Goal: Information Seeking & Learning: Learn about a topic

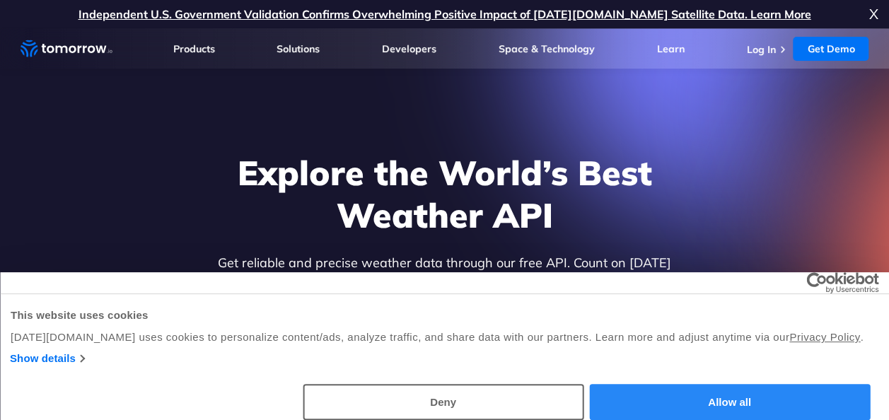
click at [695, 395] on button "Allow all" at bounding box center [729, 402] width 281 height 36
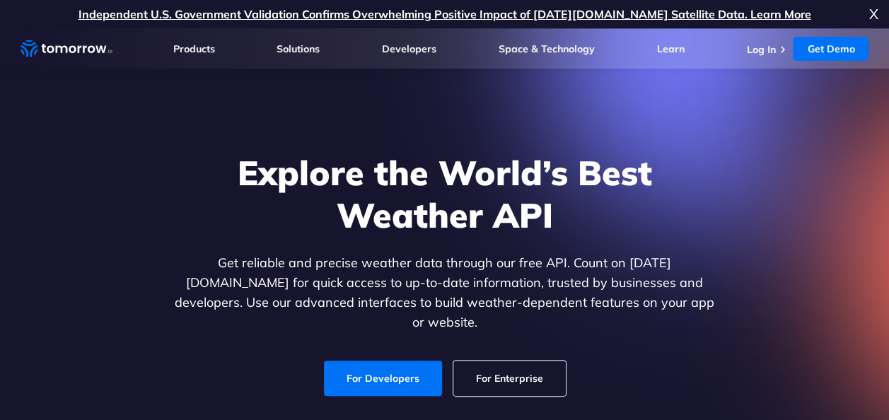
click at [695, 395] on div "Explore the World’s Best Weather API Get reliable and precise weather data thro…" at bounding box center [445, 274] width 872 height 301
click at [485, 361] on link "For Enterprise" at bounding box center [510, 378] width 113 height 35
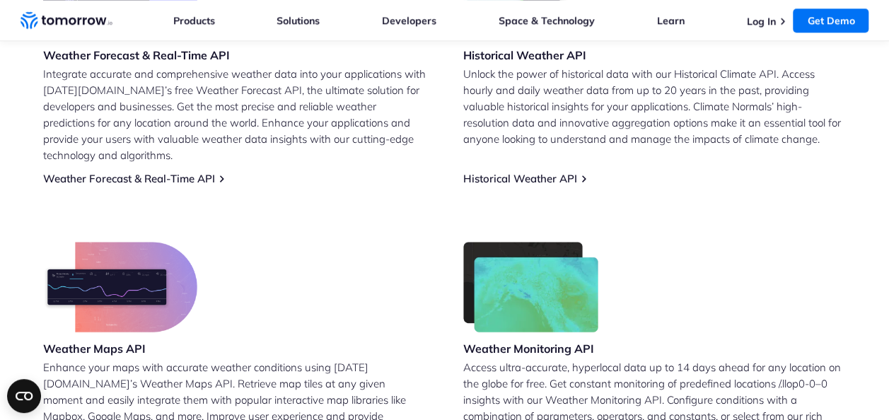
scroll to position [743, 0]
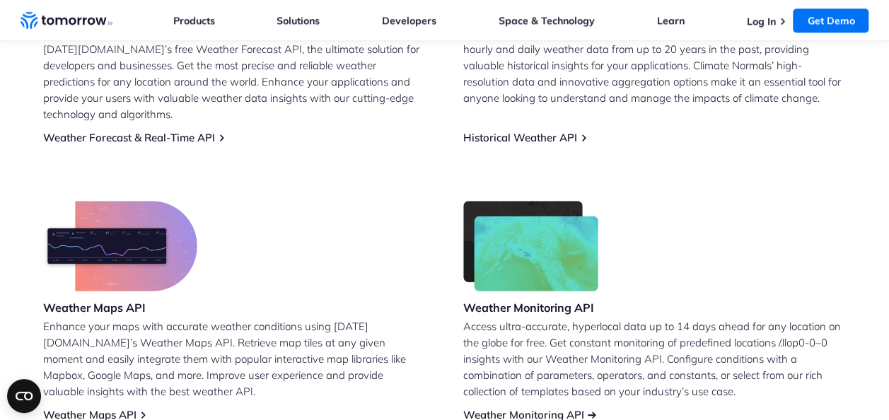
click at [558, 408] on link "Weather Monitoring API" at bounding box center [523, 414] width 121 height 13
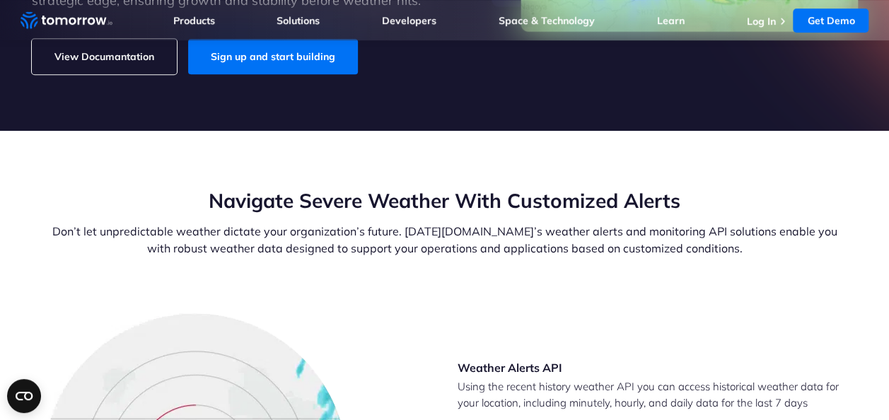
scroll to position [380, 0]
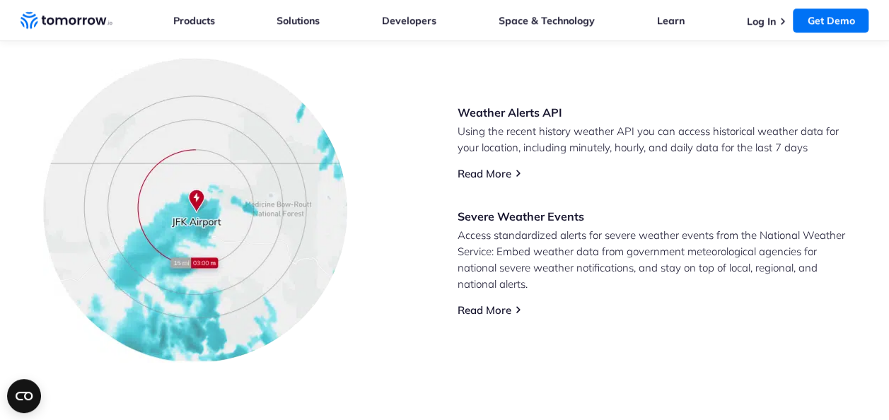
scroll to position [655, 0]
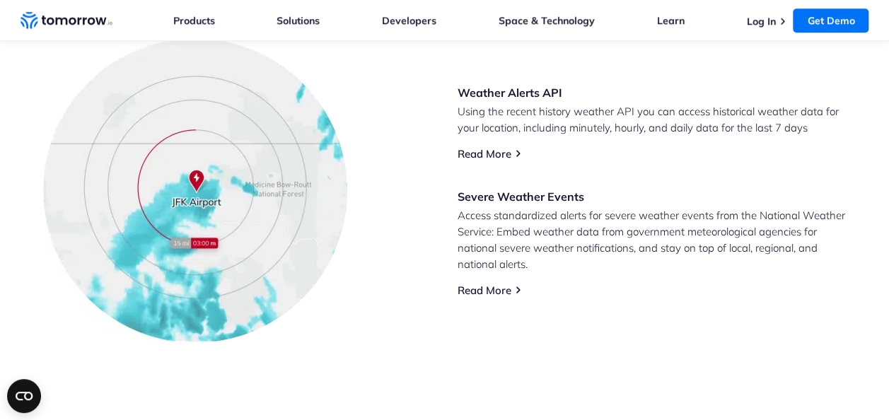
click at [712, 333] on div "Weather Alerts API Using the recent history weather API you can access historic…" at bounding box center [445, 190] width 849 height 305
click at [512, 293] on link "Read More" at bounding box center [485, 290] width 54 height 13
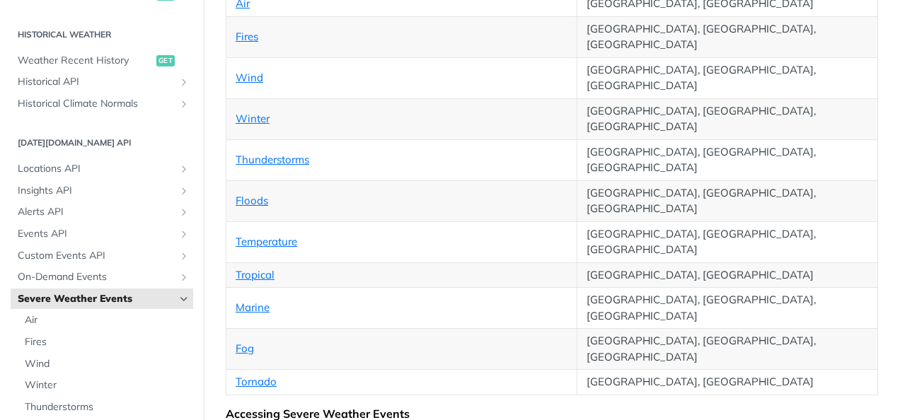
scroll to position [415, 0]
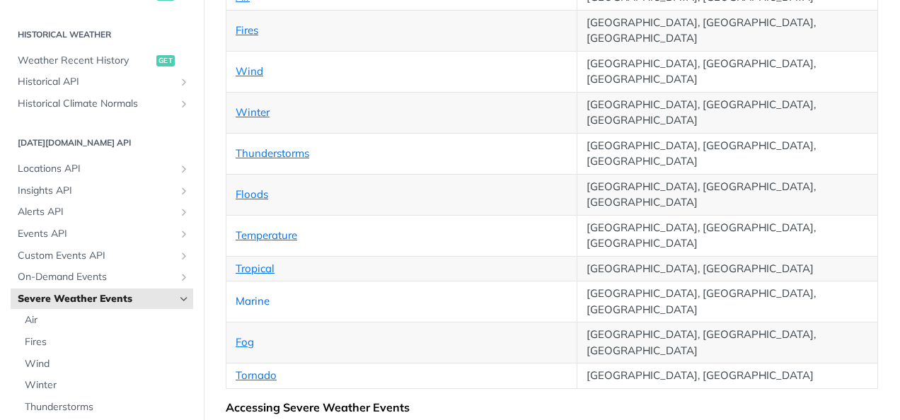
click at [260, 294] on link "Marine" at bounding box center [253, 300] width 34 height 13
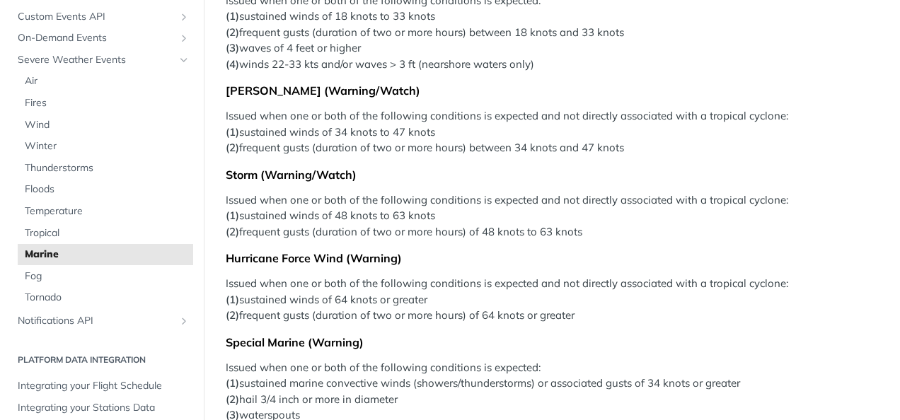
scroll to position [231, 0]
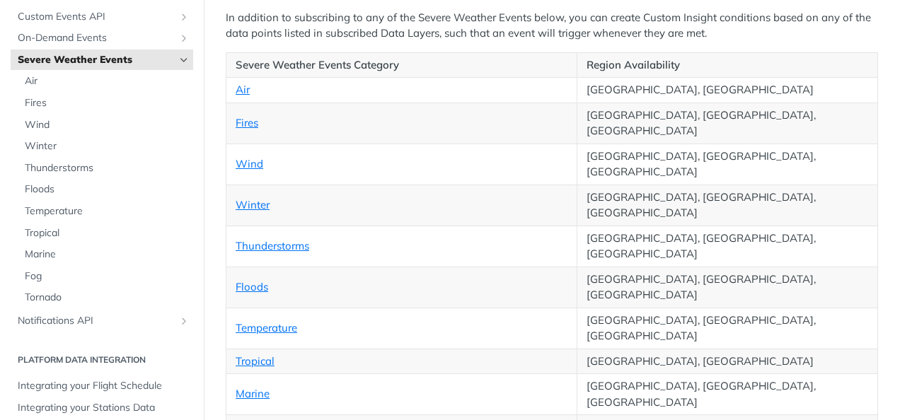
scroll to position [333, 0]
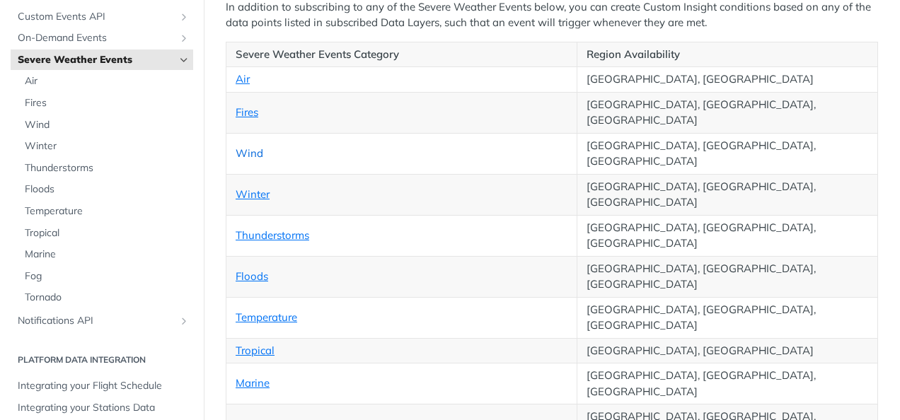
click at [253, 146] on link "Wind" at bounding box center [250, 152] width 28 height 13
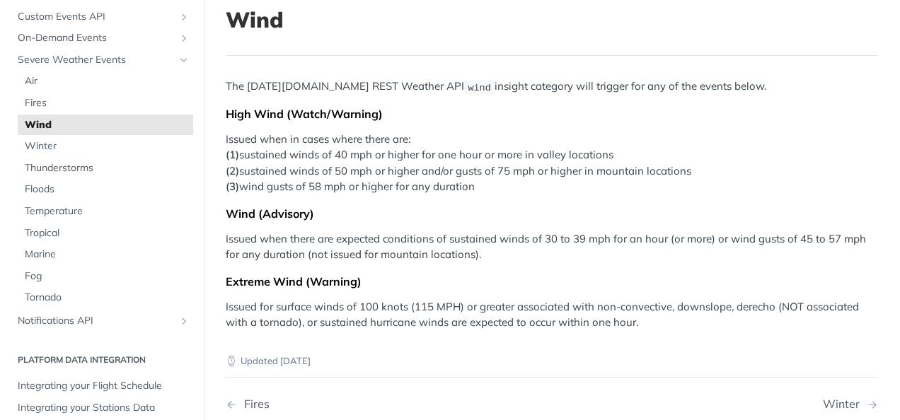
scroll to position [91, 0]
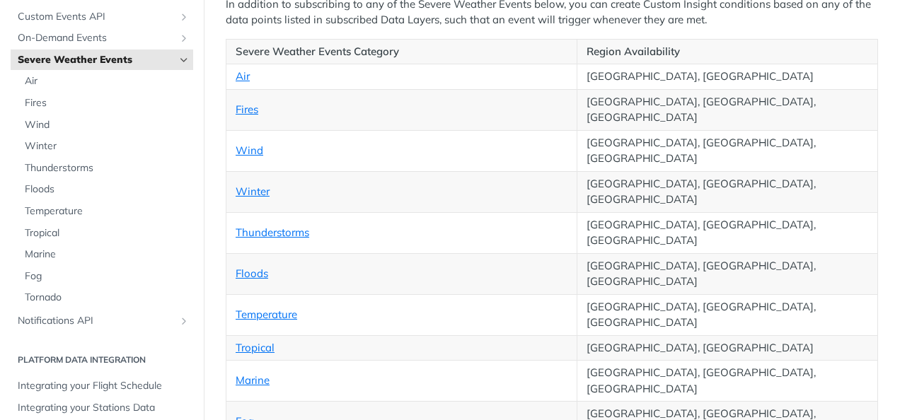
scroll to position [336, 0]
click at [253, 266] on link "Floods" at bounding box center [252, 272] width 33 height 13
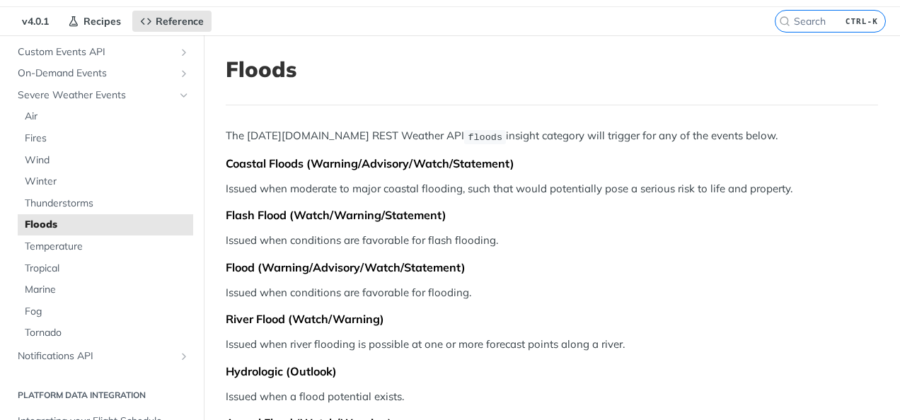
scroll to position [40, 0]
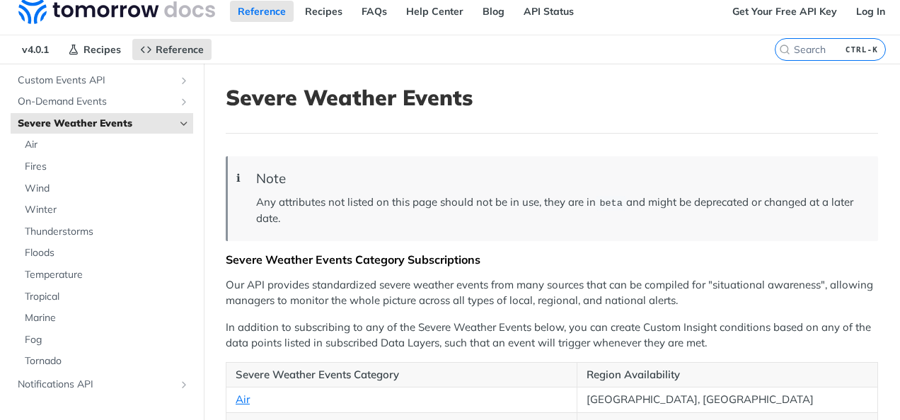
scroll to position [13, 0]
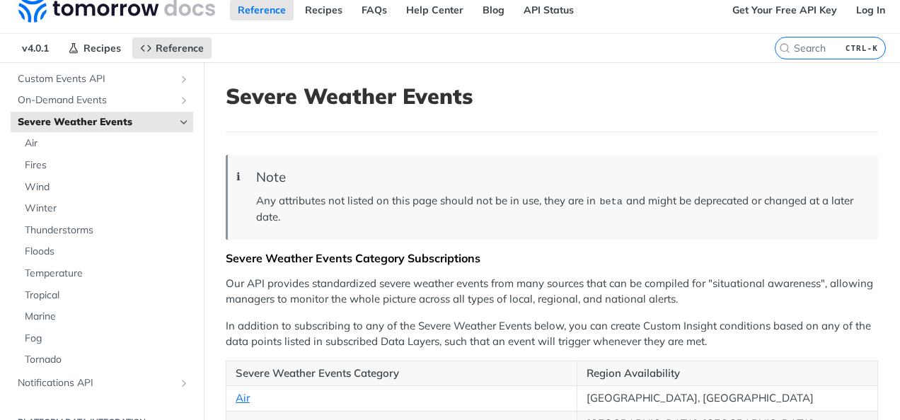
click at [365, 49] on nav "v4.0.1 Recipes Reference" at bounding box center [387, 48] width 775 height 28
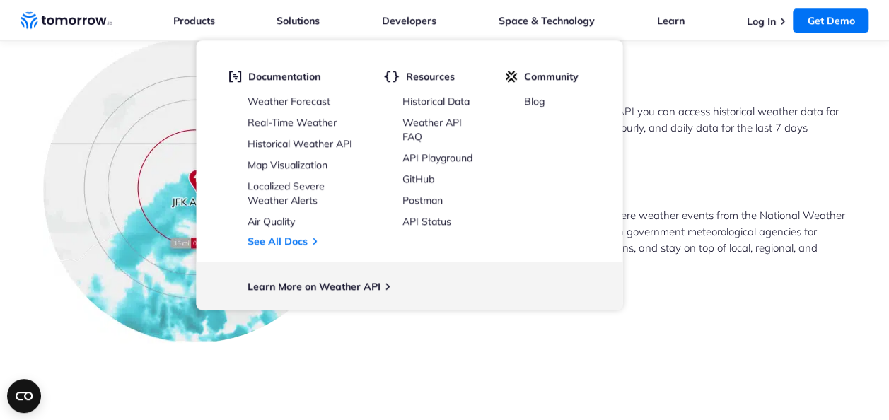
drag, startPoint x: 0, startPoint y: 0, endPoint x: 466, endPoint y: 372, distance: 596.6
click at [466, 372] on section "Navigate Severe Weather With Customized Alerts Don’t let unpredictable weather …" at bounding box center [444, 128] width 889 height 544
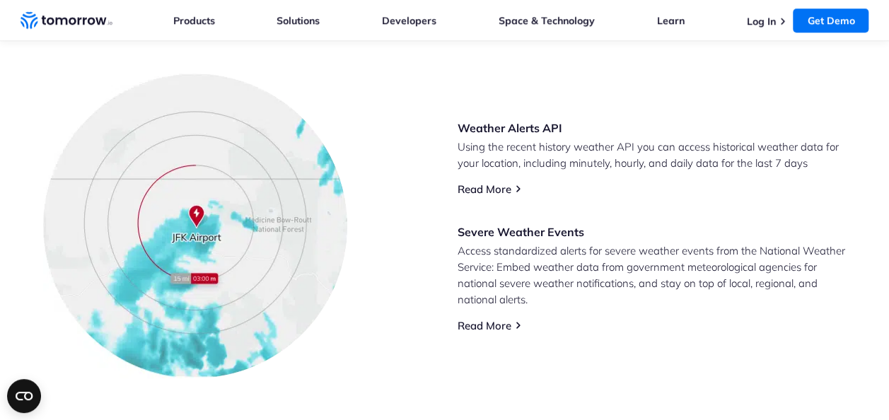
scroll to position [652, 0]
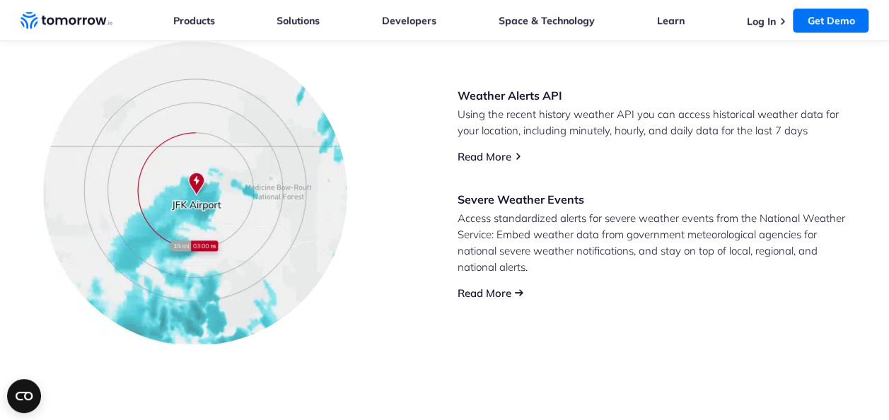
click at [507, 289] on link "Read More" at bounding box center [485, 293] width 54 height 13
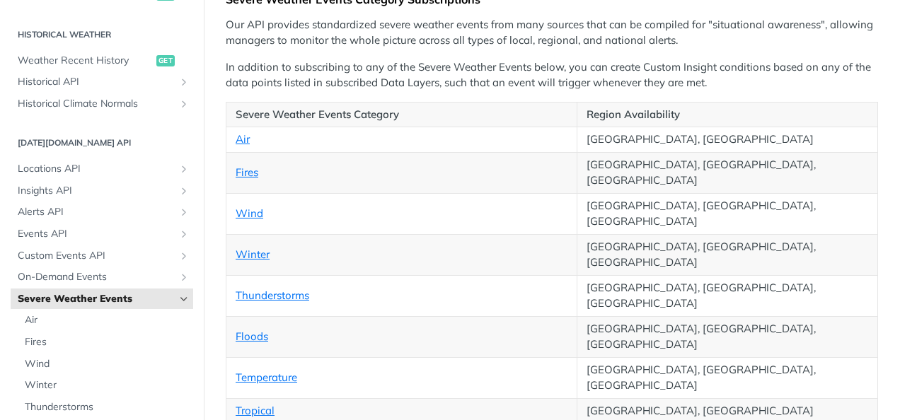
scroll to position [274, 0]
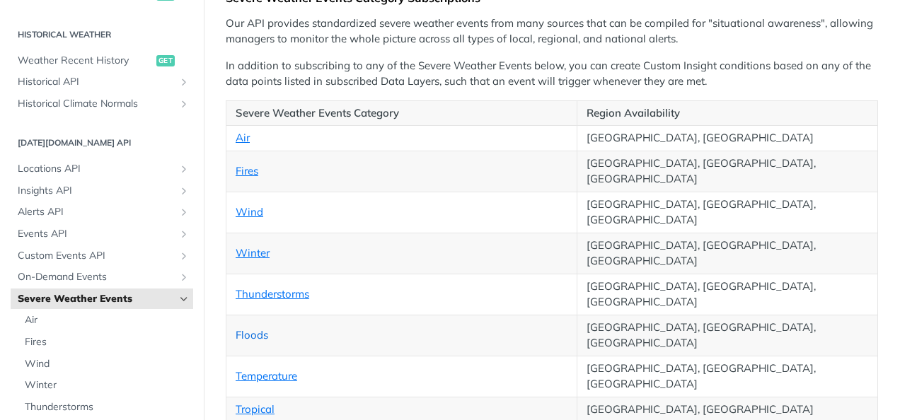
click at [250, 328] on link "Floods" at bounding box center [252, 334] width 33 height 13
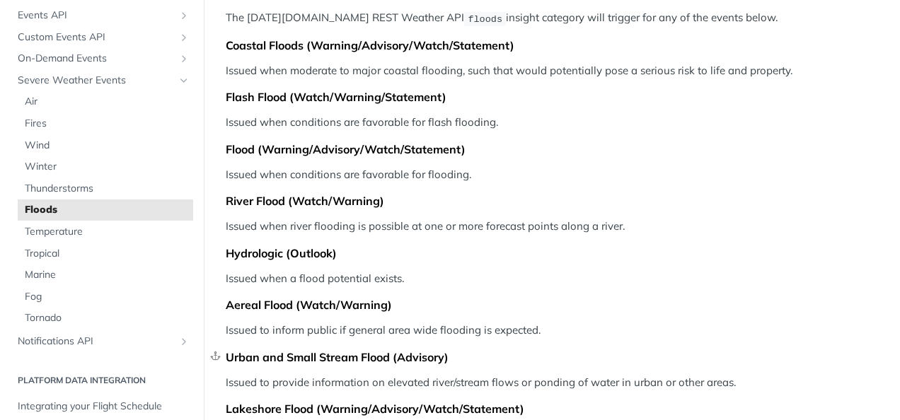
scroll to position [158, 0]
click at [330, 91] on div "Flash Flood (Watch/Warning/Statement)" at bounding box center [552, 98] width 652 height 14
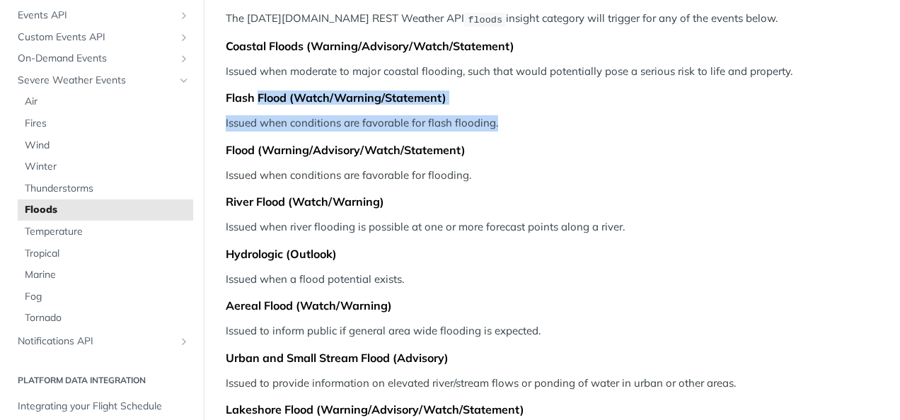
drag, startPoint x: 505, startPoint y: 124, endPoint x: 260, endPoint y: 88, distance: 247.5
click at [260, 88] on div "The [DATE][DOMAIN_NAME] REST Weather API floods insight category will trigger f…" at bounding box center [552, 243] width 652 height 464
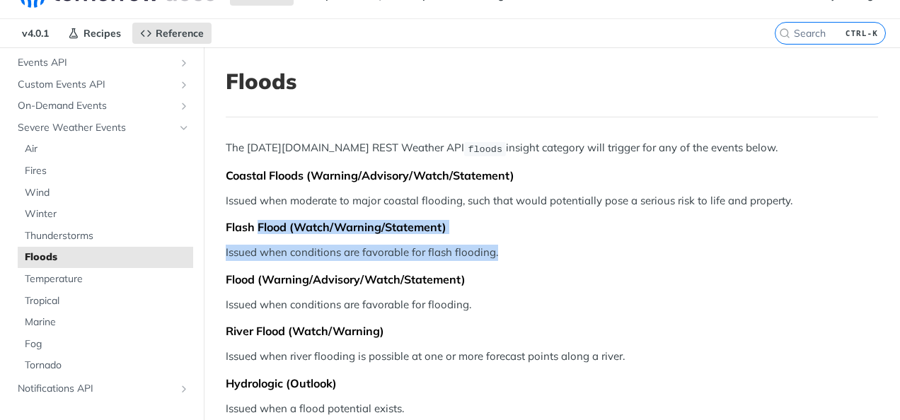
scroll to position [29, 0]
click at [178, 383] on icon "Show subpages for Notifications API" at bounding box center [183, 388] width 11 height 11
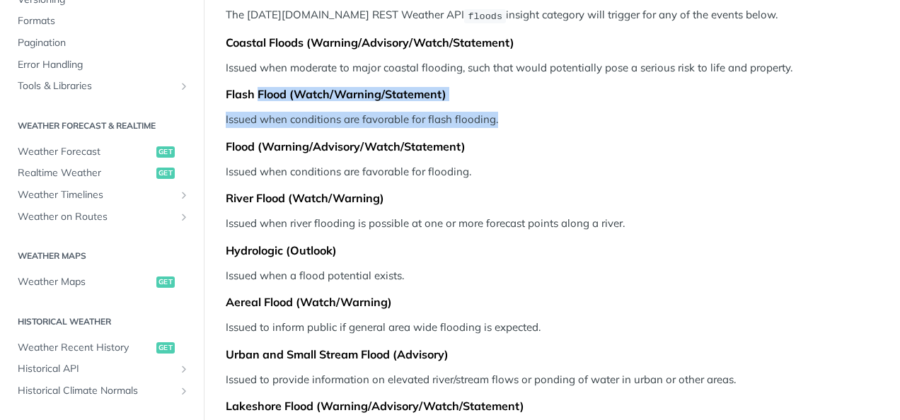
scroll to position [178, 0]
